Goal: Information Seeking & Learning: Learn about a topic

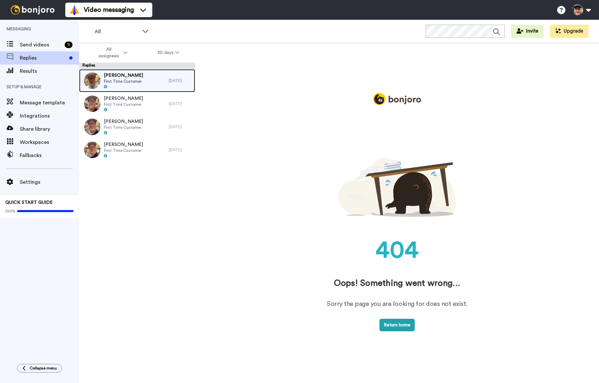
click at [138, 83] on span "First Time Customer" at bounding box center [123, 81] width 39 height 5
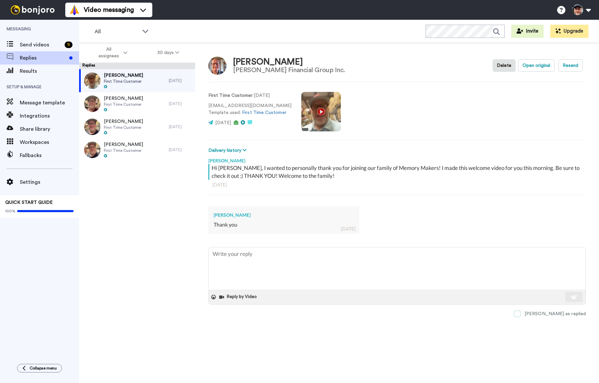
click at [521, 316] on span at bounding box center [517, 314] width 7 height 7
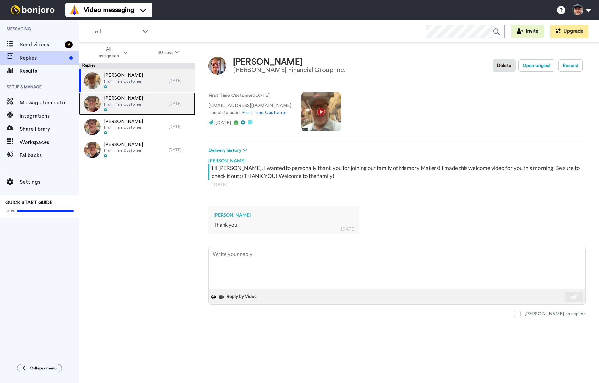
click at [126, 106] on span "First Time Customer" at bounding box center [123, 104] width 39 height 5
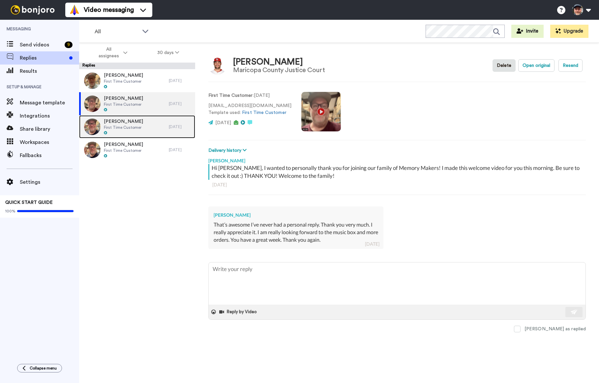
click at [127, 127] on span "First Time Customer" at bounding box center [123, 127] width 39 height 5
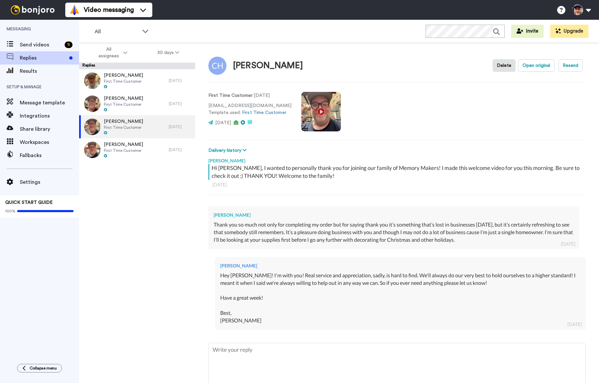
scroll to position [30, 0]
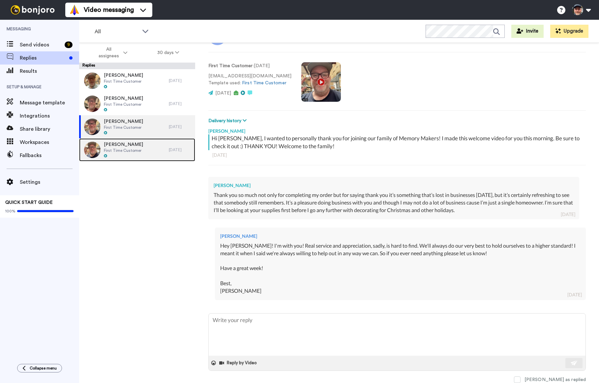
click at [151, 155] on div "[PERSON_NAME] First Time Customer" at bounding box center [124, 149] width 90 height 23
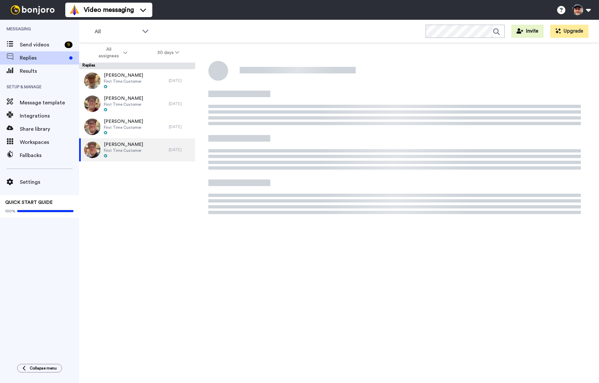
type textarea "x"
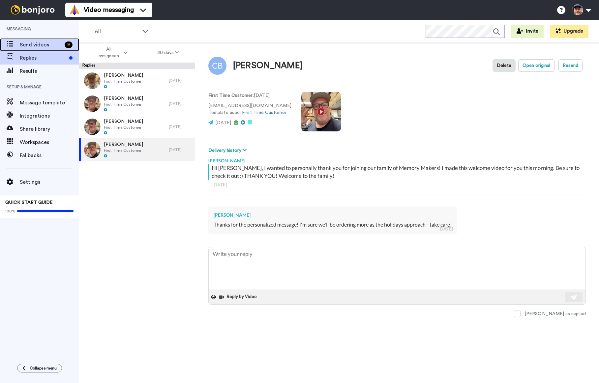
click at [33, 46] on span "Send videos" at bounding box center [41, 45] width 42 height 8
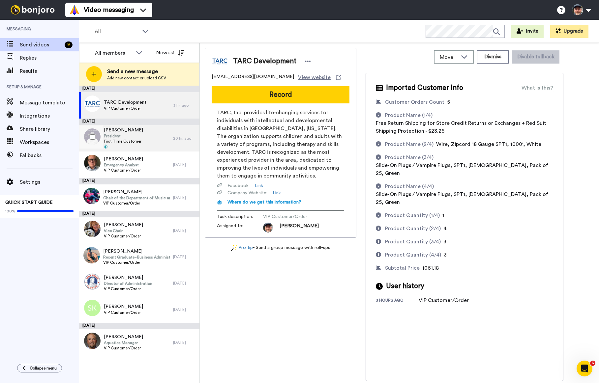
click at [150, 137] on div "[PERSON_NAME] President First Time Customer" at bounding box center [126, 138] width 94 height 26
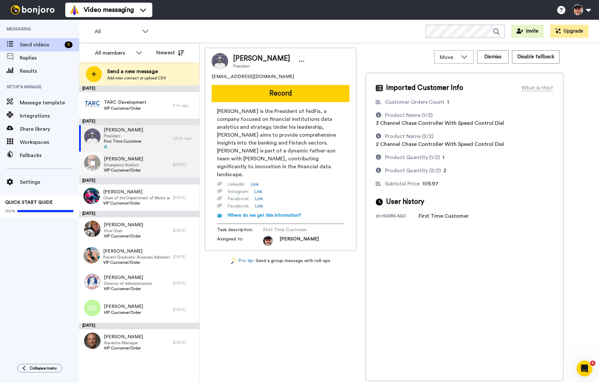
click at [135, 167] on span "Emergency Analyst" at bounding box center [123, 165] width 39 height 5
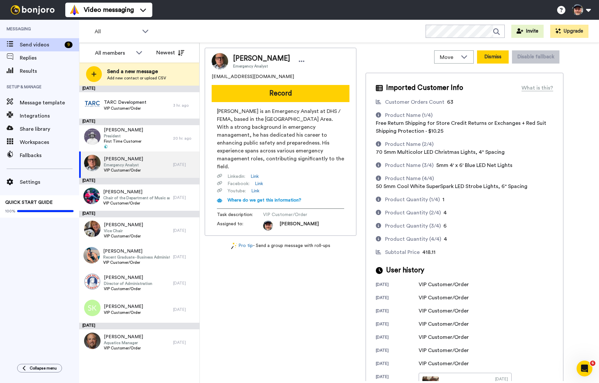
click at [492, 58] on button "Dismiss" at bounding box center [493, 56] width 32 height 13
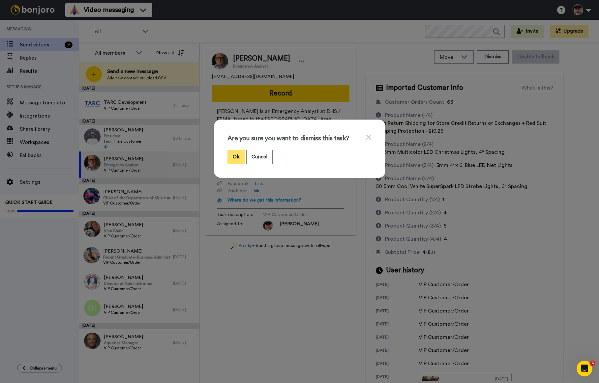
click at [237, 161] on button "Ok" at bounding box center [235, 157] width 17 height 14
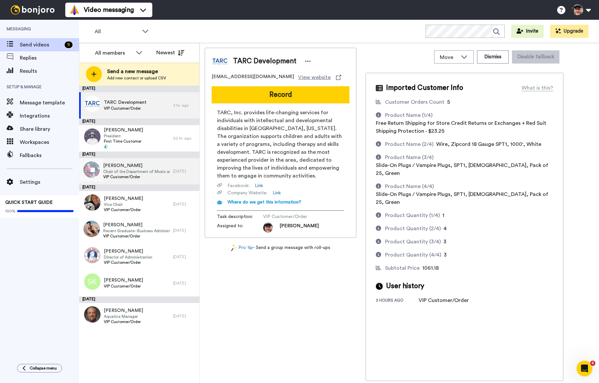
click at [141, 178] on span "VIP Customer/Order" at bounding box center [136, 176] width 67 height 5
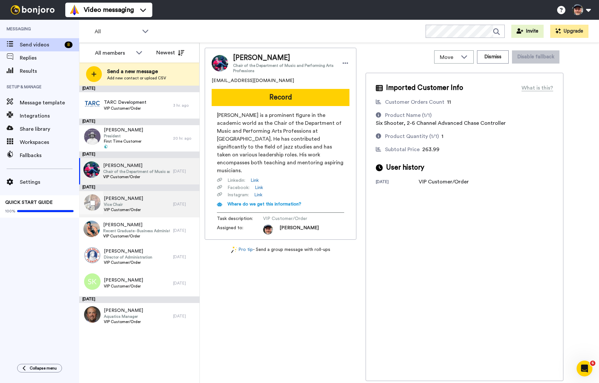
click at [147, 198] on div "Rebecca Hranicky Vice Chair VIP Customer/Order" at bounding box center [126, 204] width 94 height 26
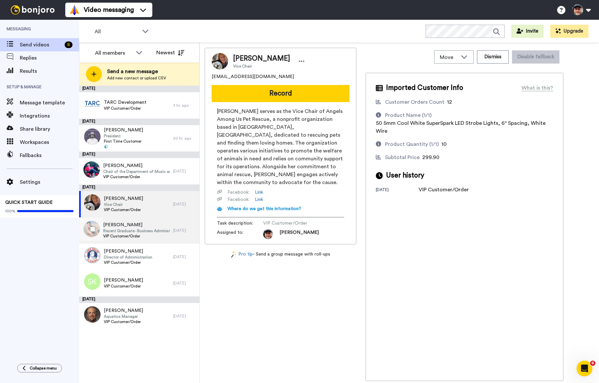
click at [126, 233] on span "Recent Graduate - Business Administration (Entrepreneurship)" at bounding box center [136, 230] width 67 height 5
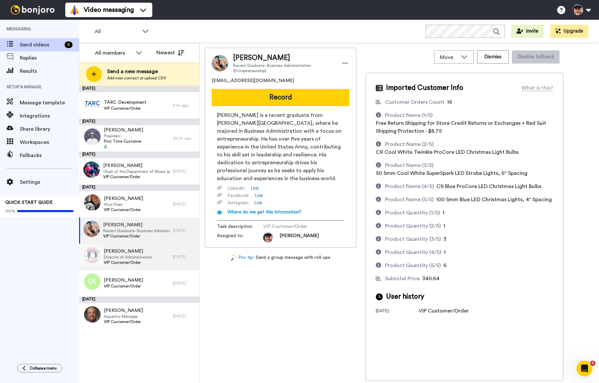
click at [125, 263] on span "VIP Customer/Order" at bounding box center [128, 262] width 48 height 5
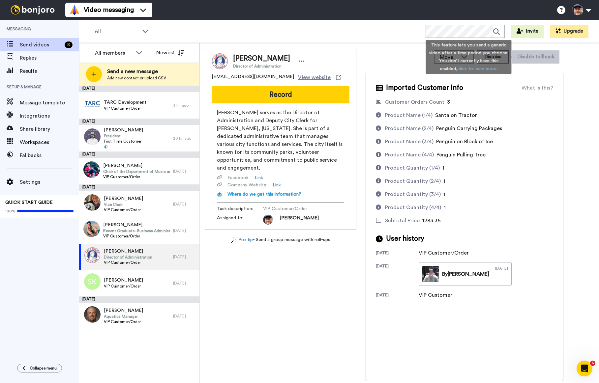
click at [503, 57] on div "This feature lets you send a generic video after a time period you choose. You …" at bounding box center [469, 57] width 86 height 34
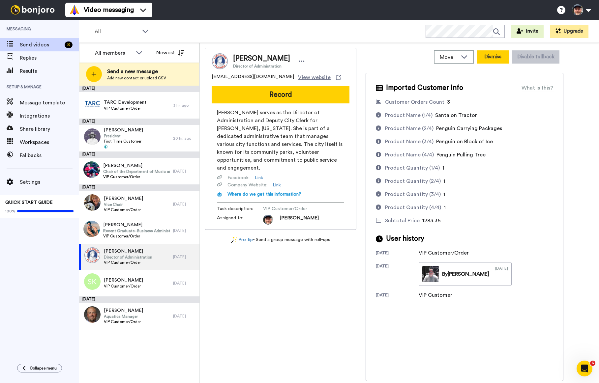
click at [486, 58] on button "Dismiss" at bounding box center [493, 56] width 32 height 13
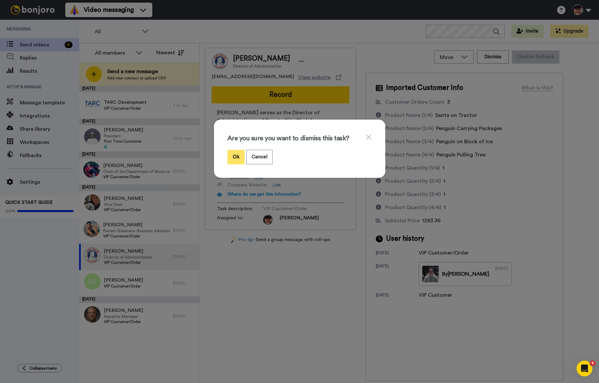
click at [237, 158] on button "Ok" at bounding box center [235, 157] width 17 height 14
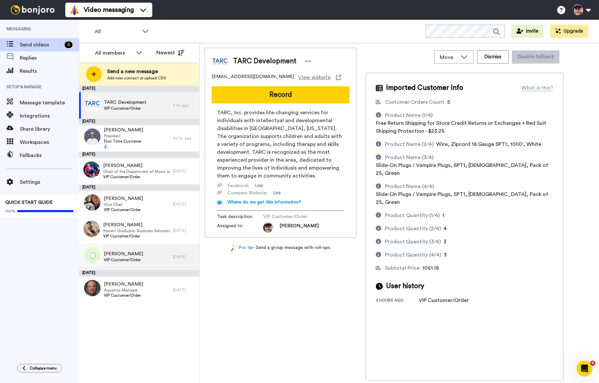
click at [131, 259] on span "VIP Customer/Order" at bounding box center [123, 259] width 39 height 5
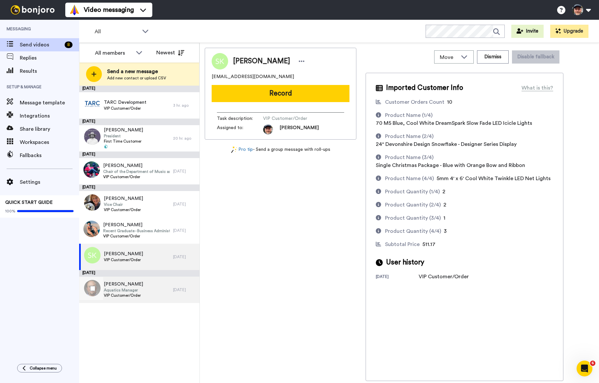
click at [135, 292] on span "Aquatics Manager" at bounding box center [123, 290] width 39 height 5
